Goal: Information Seeking & Learning: Learn about a topic

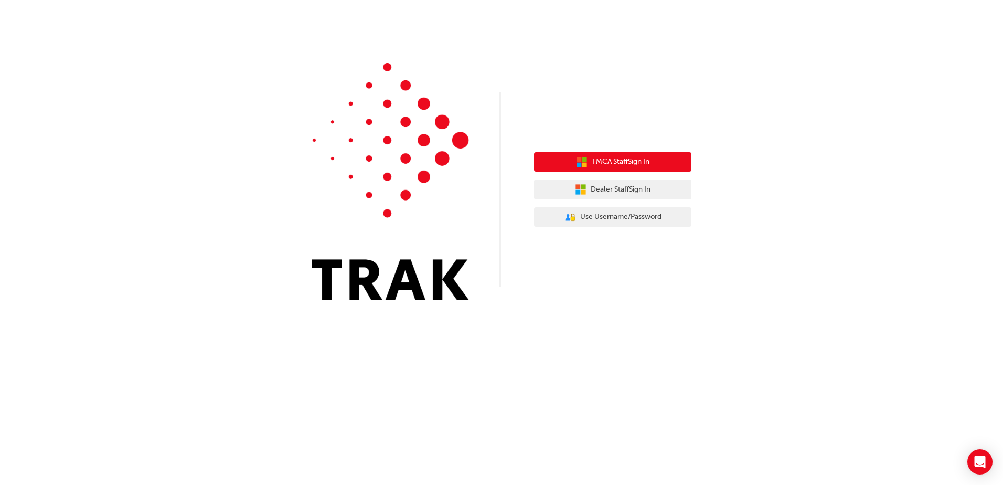
click at [668, 163] on button "TMCA Staff Sign In" at bounding box center [612, 162] width 157 height 20
drag, startPoint x: 628, startPoint y: 162, endPoint x: 634, endPoint y: 167, distance: 7.4
click at [629, 162] on span "TMCA Staff Sign In" at bounding box center [621, 162] width 58 height 12
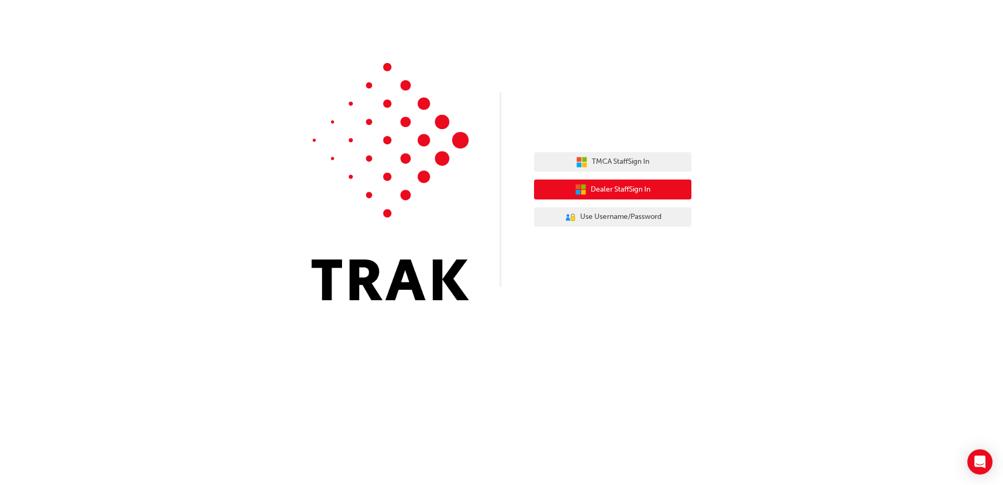
click at [649, 191] on span "Dealer Staff Sign In" at bounding box center [621, 190] width 60 height 12
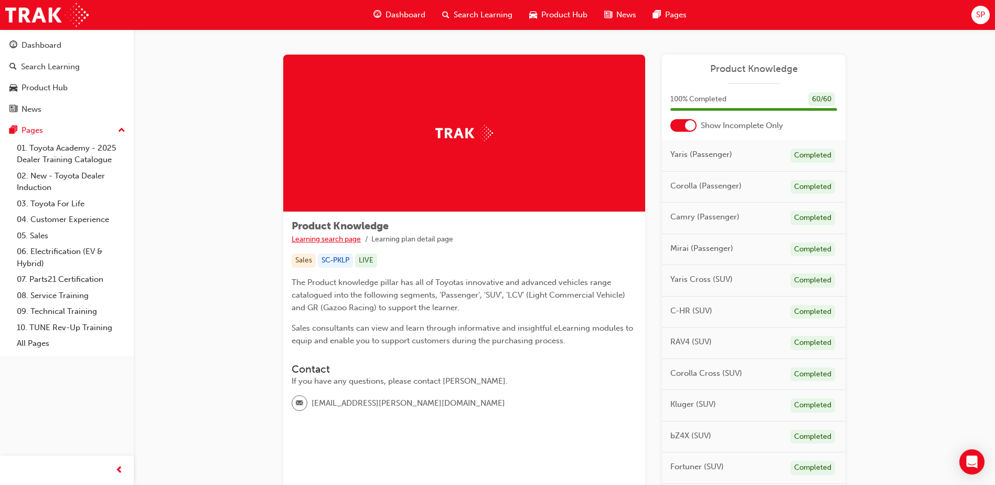
click at [328, 237] on link "Learning search page" at bounding box center [326, 238] width 69 height 9
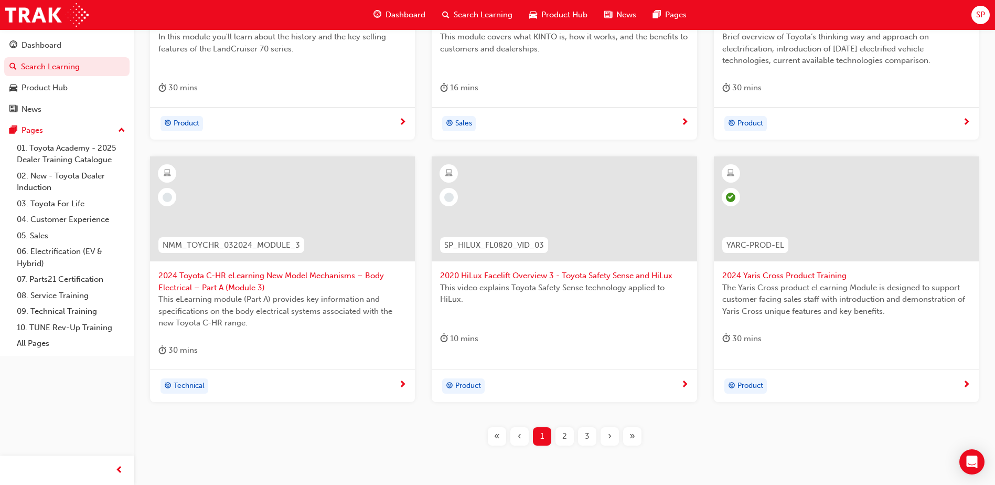
scroll to position [382, 0]
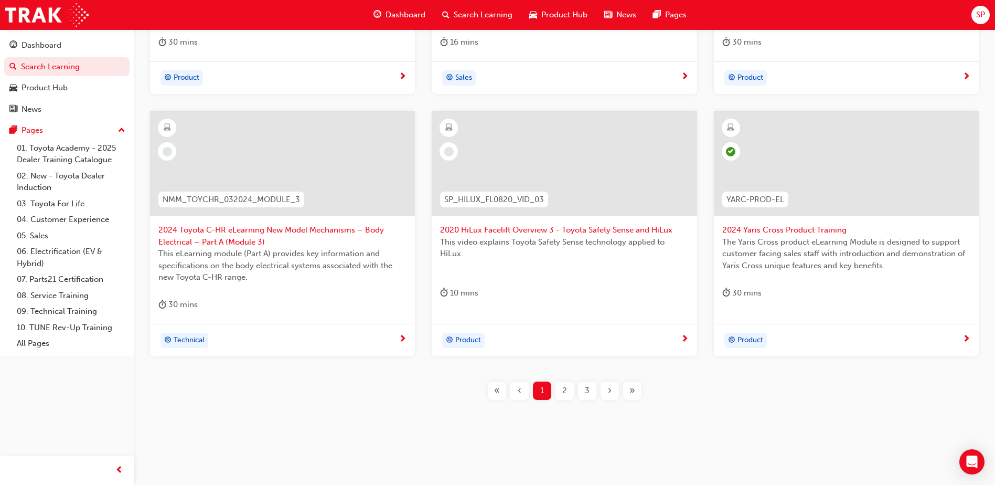
click at [566, 391] on span "2" at bounding box center [564, 390] width 5 height 12
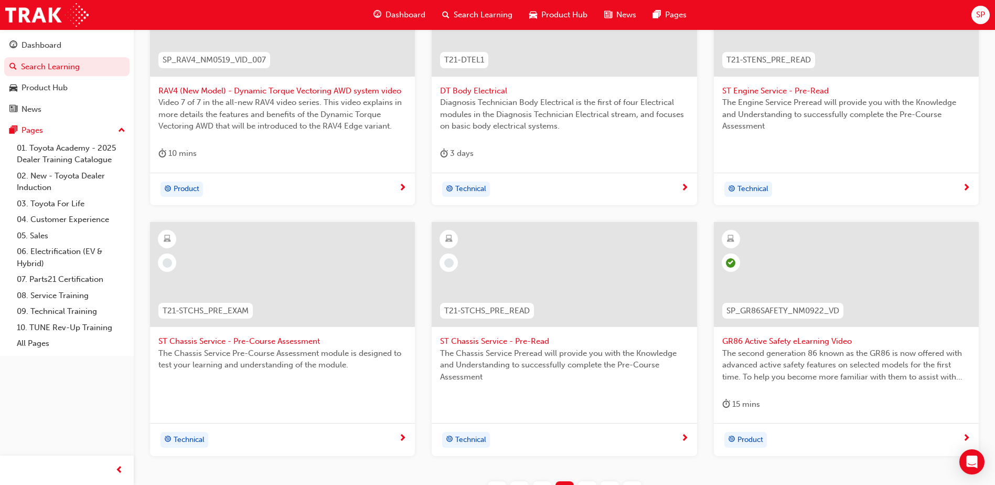
scroll to position [371, 0]
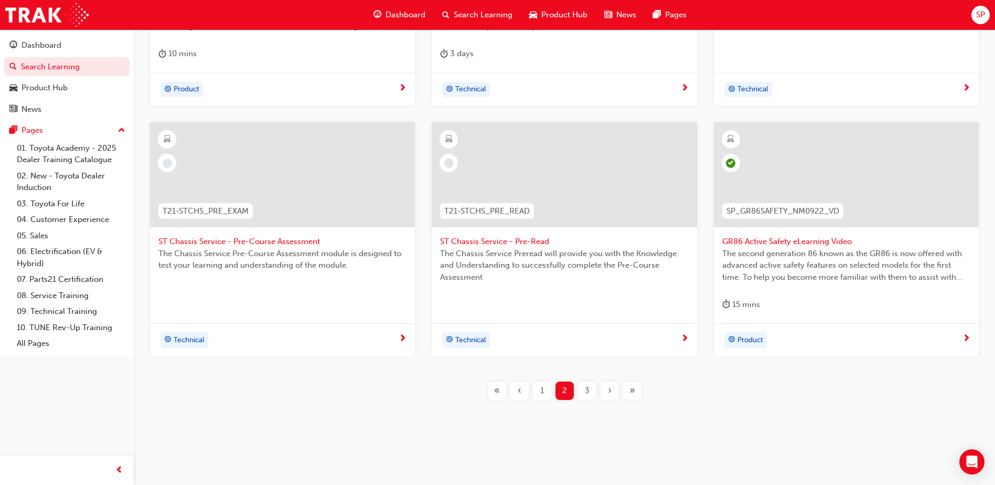
click at [586, 391] on span "3" at bounding box center [587, 390] width 5 height 12
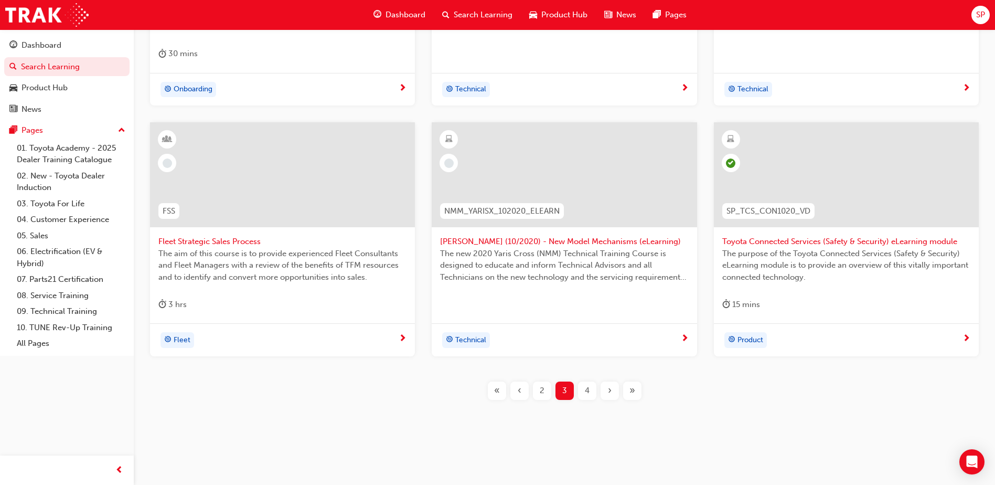
click at [598, 398] on button "›" at bounding box center [609, 390] width 23 height 18
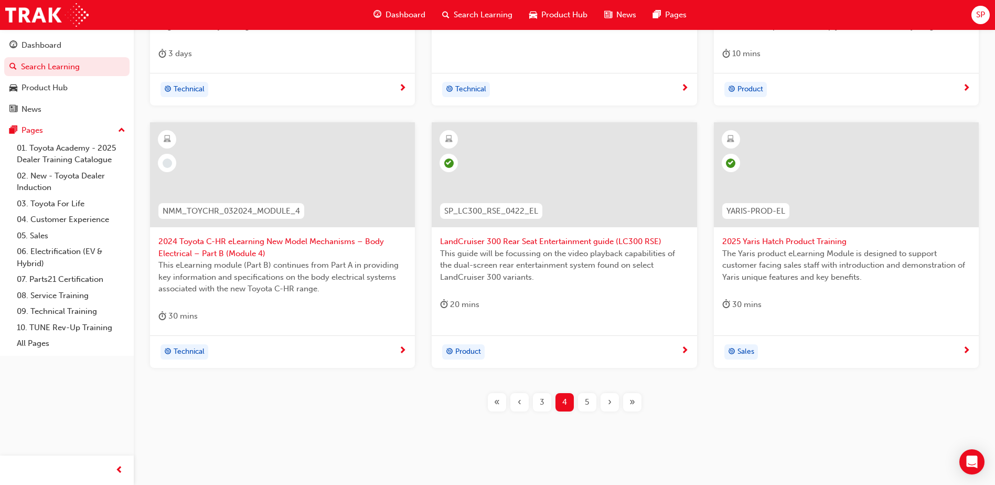
click at [590, 396] on div "5" at bounding box center [587, 402] width 18 height 18
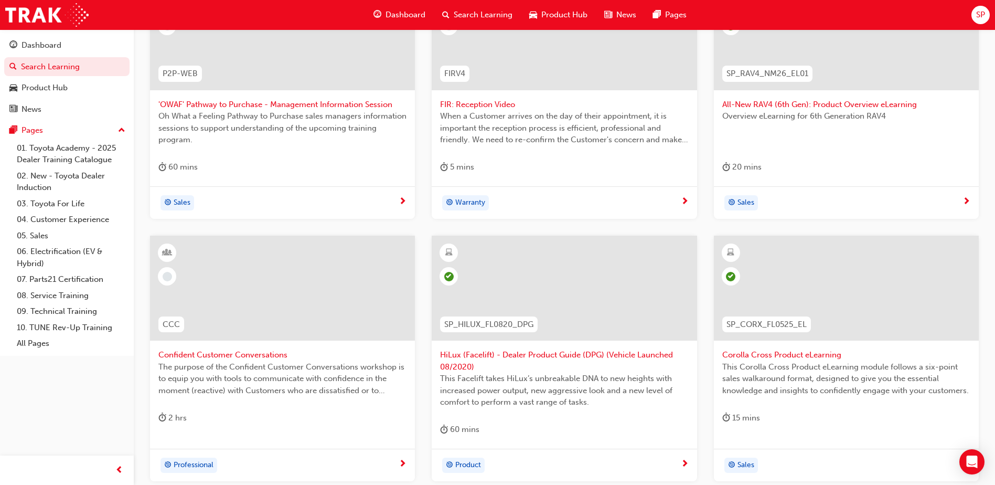
scroll to position [318, 0]
